Goal: Find specific page/section: Find specific page/section

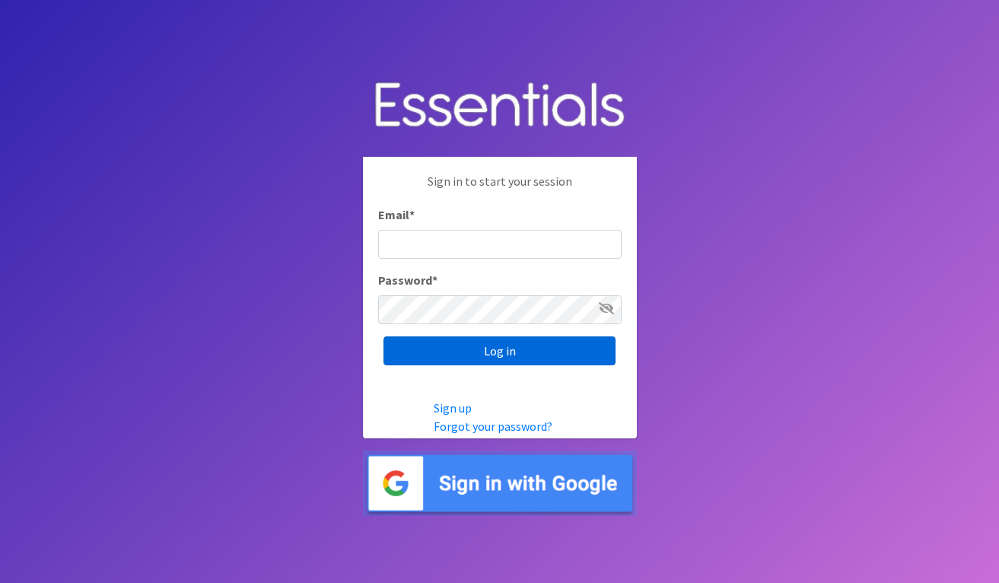
type input "[EMAIL_ADDRESS][DOMAIN_NAME]"
click at [502, 348] on input "Log in" at bounding box center [499, 350] width 232 height 29
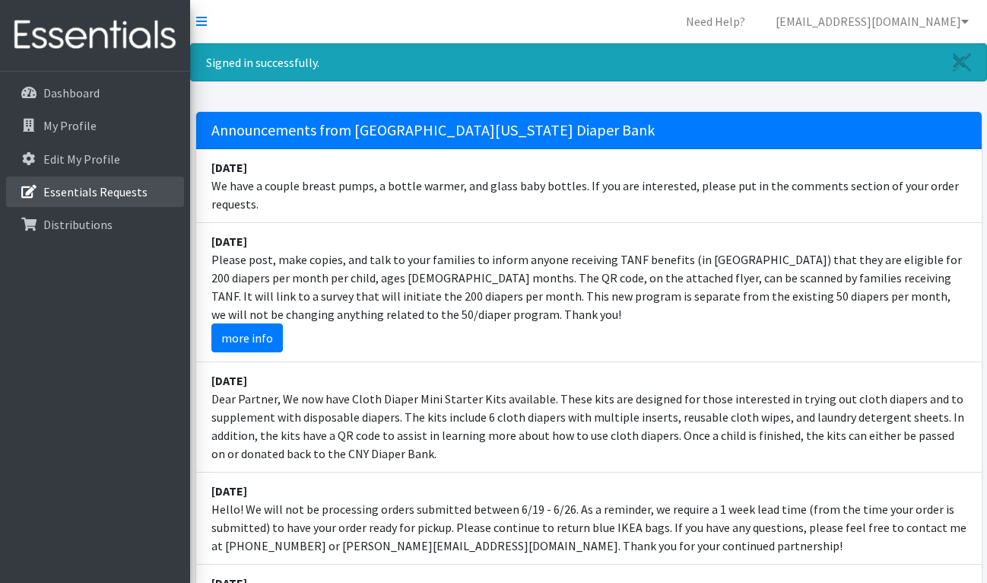
click at [135, 186] on p "Essentials Requests" at bounding box center [95, 191] width 104 height 15
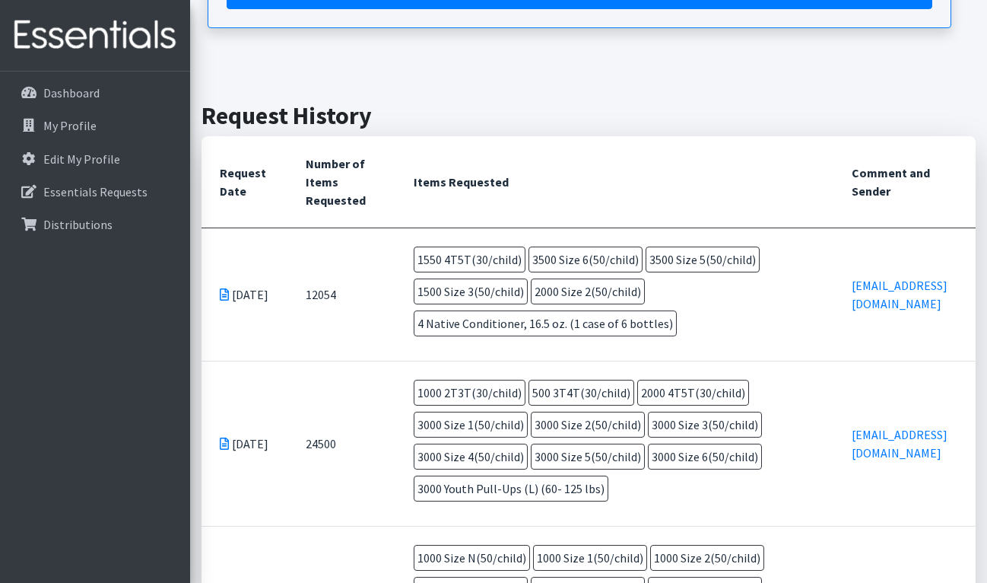
scroll to position [304, 0]
